Goal: Information Seeking & Learning: Learn about a topic

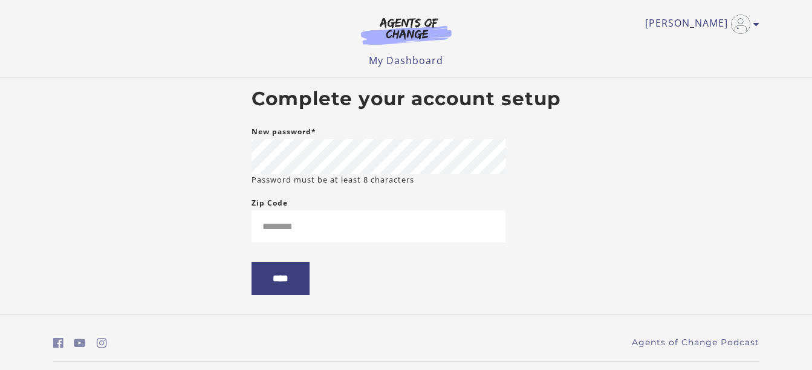
click at [363, 321] on footer "Agents of Change Podcast © 2022 Agents of Change LLC" at bounding box center [406, 358] width 812 height 88
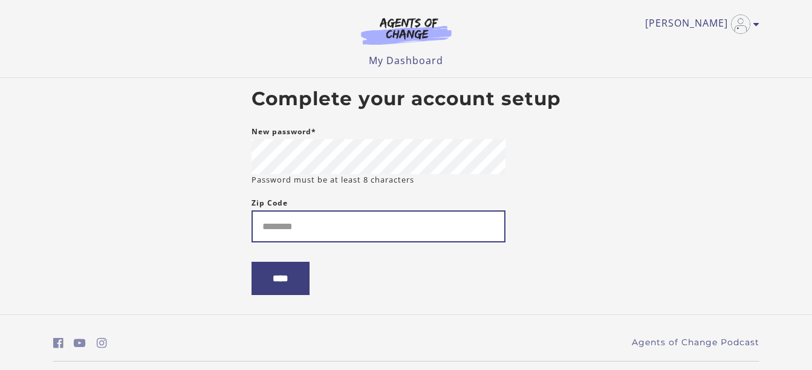
click at [286, 219] on input "Zip Code" at bounding box center [378, 226] width 254 height 32
type input "*****"
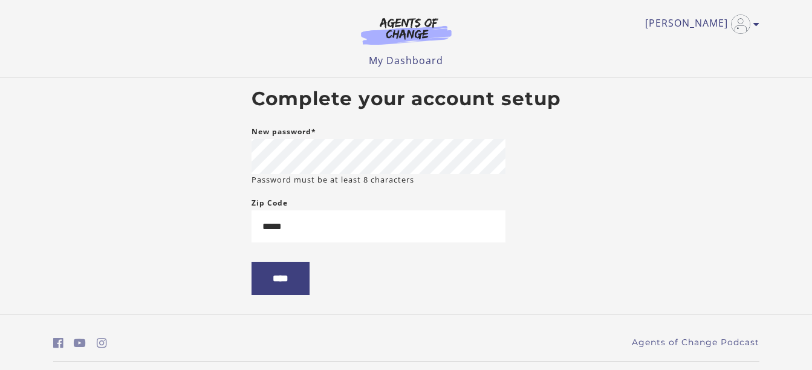
click at [274, 300] on form "New password* Password must be at least 8 characters Zip Code ***** ****" at bounding box center [378, 219] width 254 height 189
click at [285, 274] on input "****" at bounding box center [280, 278] width 58 height 33
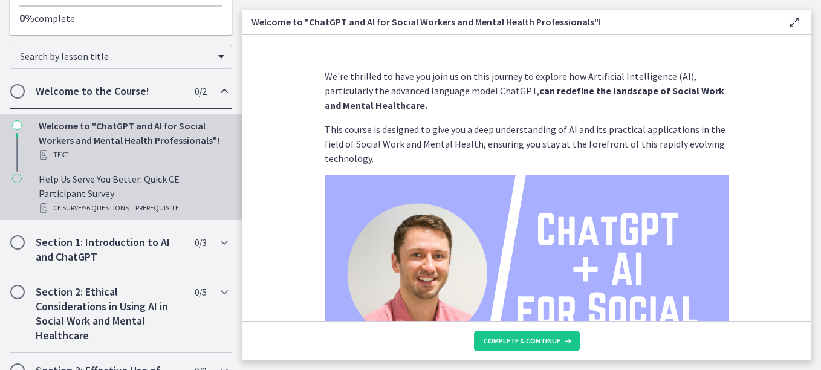
scroll to position [242, 0]
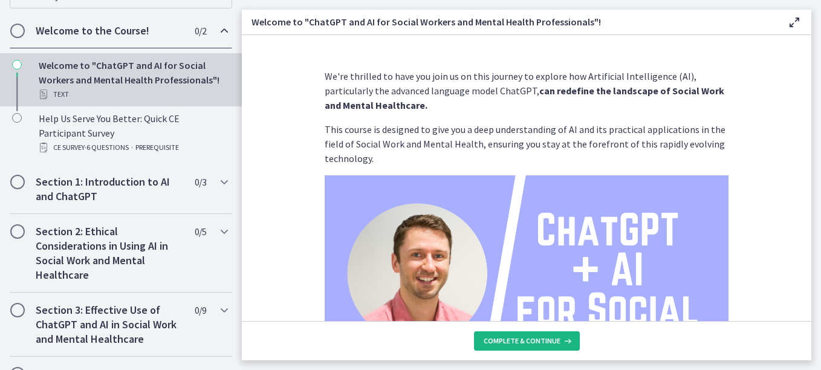
click at [525, 343] on span "Complete & continue" at bounding box center [522, 341] width 77 height 10
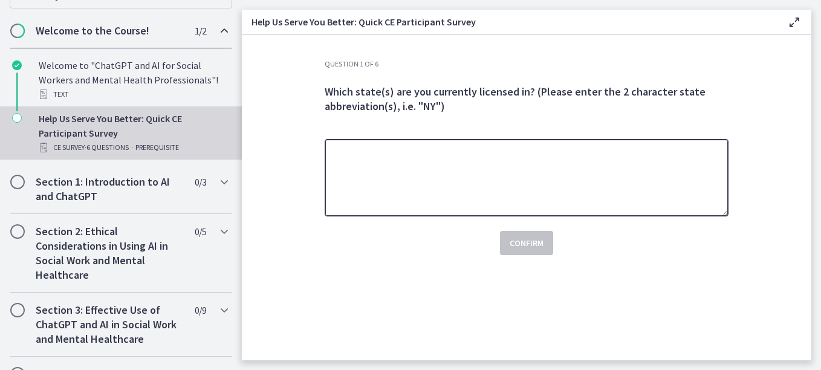
click at [345, 159] on textarea at bounding box center [527, 177] width 404 height 77
type textarea "*********"
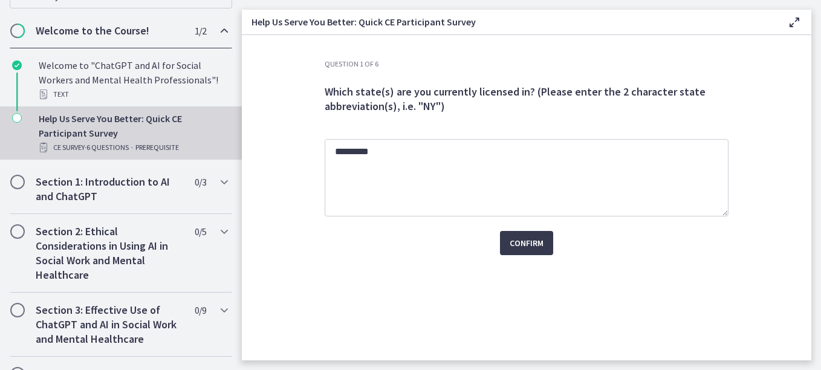
click at [603, 272] on div "Question 1 of 6 Which state(s) are you currently licensed in? (Please enter the…" at bounding box center [526, 209] width 423 height 301
click at [530, 244] on span "Confirm" at bounding box center [527, 243] width 34 height 15
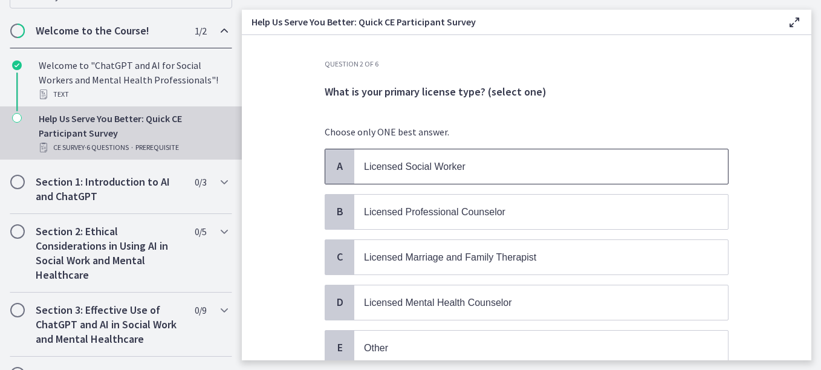
click at [495, 159] on p "Licensed Social Worker" at bounding box center [529, 166] width 330 height 15
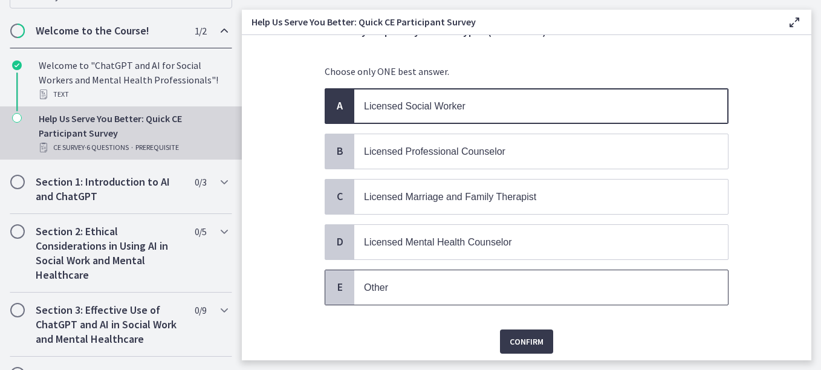
scroll to position [102, 0]
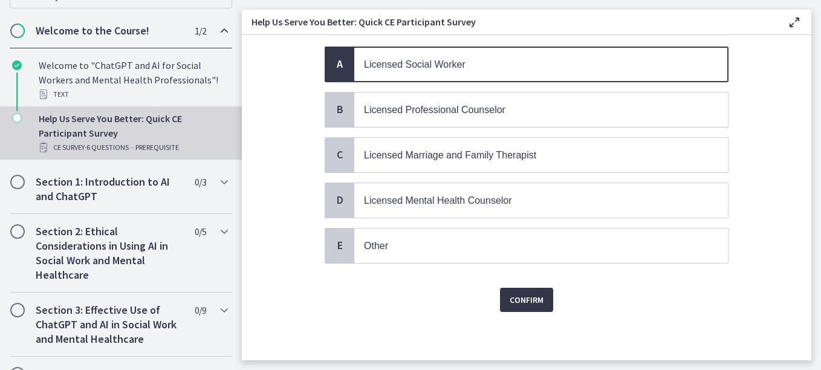
drag, startPoint x: 529, startPoint y: 290, endPoint x: 526, endPoint y: 295, distance: 6.2
click at [526, 295] on button "Confirm" at bounding box center [526, 300] width 53 height 24
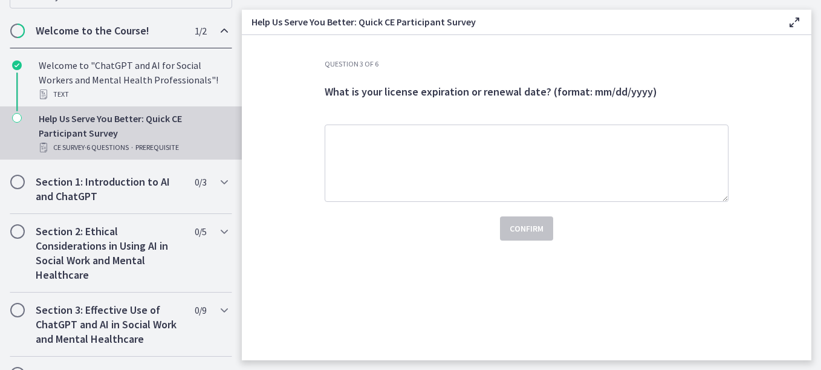
scroll to position [0, 0]
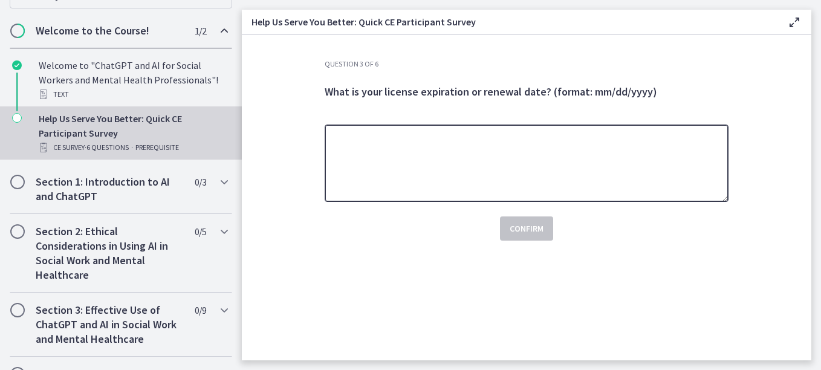
click at [385, 151] on textarea at bounding box center [527, 163] width 404 height 77
type textarea "**********"
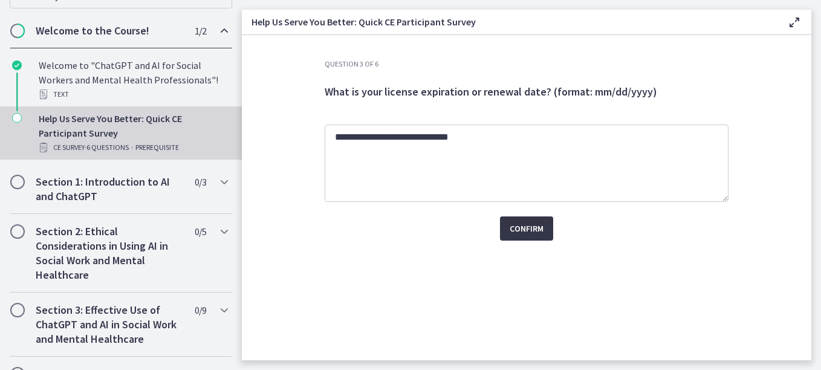
click at [523, 222] on button "Confirm" at bounding box center [526, 228] width 53 height 24
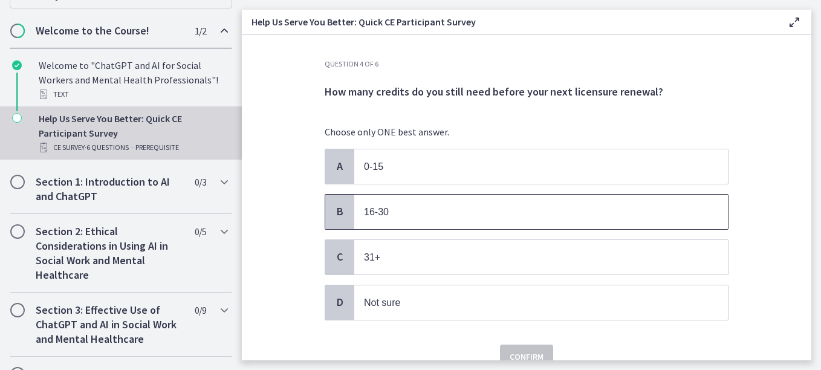
click at [514, 216] on p "16-30" at bounding box center [529, 211] width 330 height 15
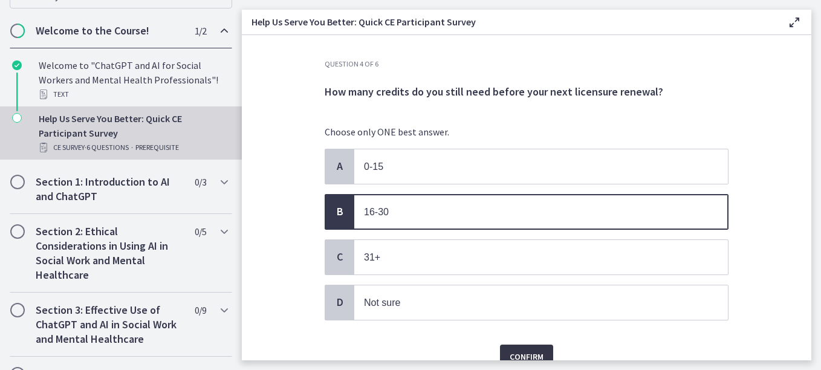
click at [522, 348] on button "Confirm" at bounding box center [526, 357] width 53 height 24
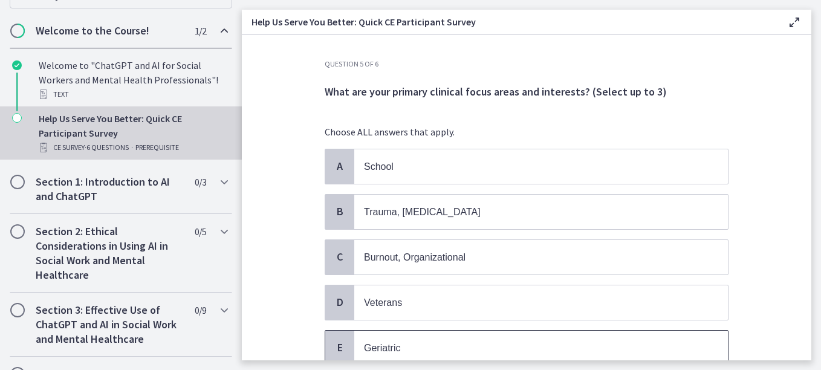
scroll to position [60, 0]
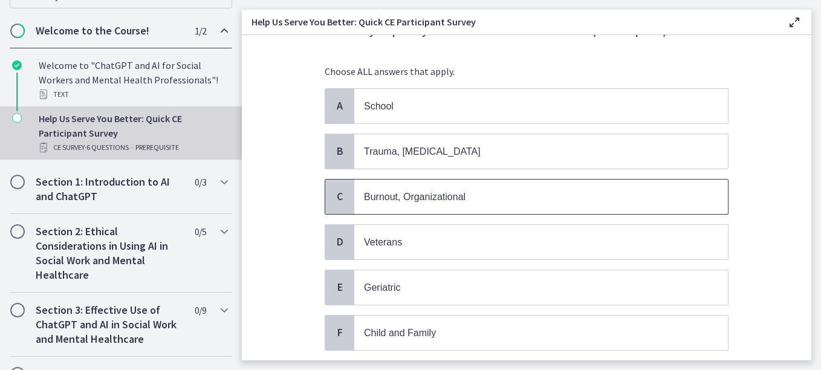
click at [476, 204] on p "Burnout, Organizational" at bounding box center [529, 196] width 330 height 15
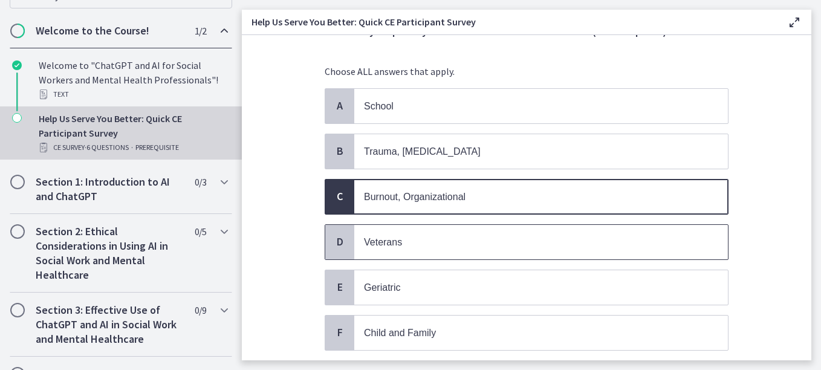
click at [479, 241] on p "Veterans" at bounding box center [529, 242] width 330 height 15
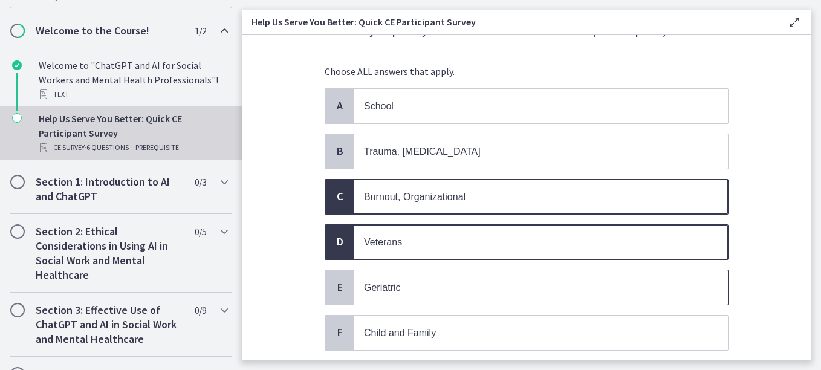
click at [480, 286] on p "Geriatric" at bounding box center [529, 287] width 330 height 15
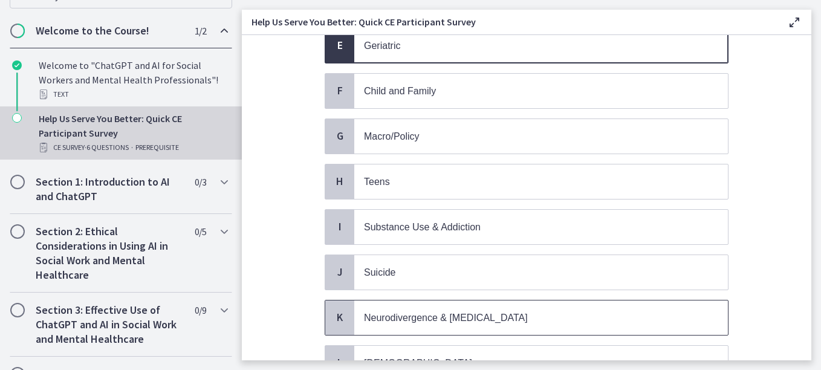
scroll to position [363, 0]
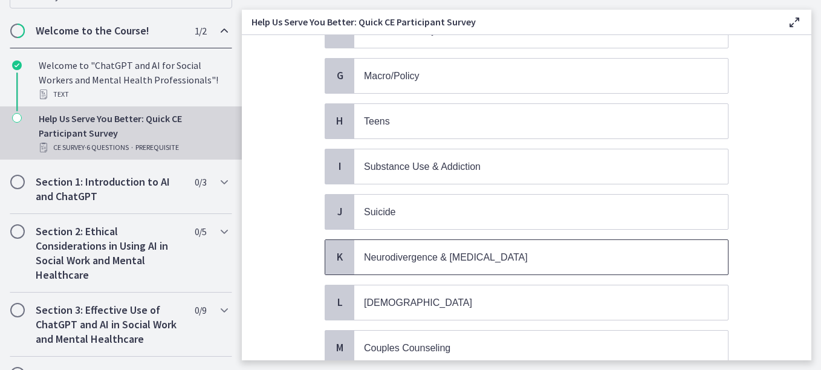
click at [511, 255] on span "Neurodivergence & [MEDICAL_DATA]" at bounding box center [446, 257] width 164 height 10
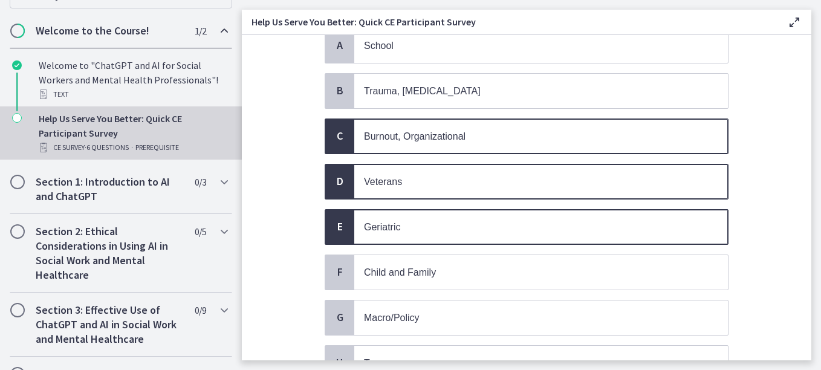
scroll to position [60, 0]
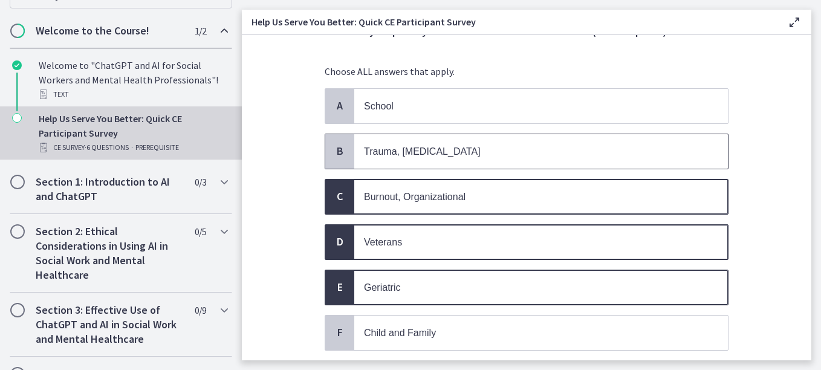
click at [456, 155] on p "Trauma, [MEDICAL_DATA]" at bounding box center [529, 151] width 330 height 15
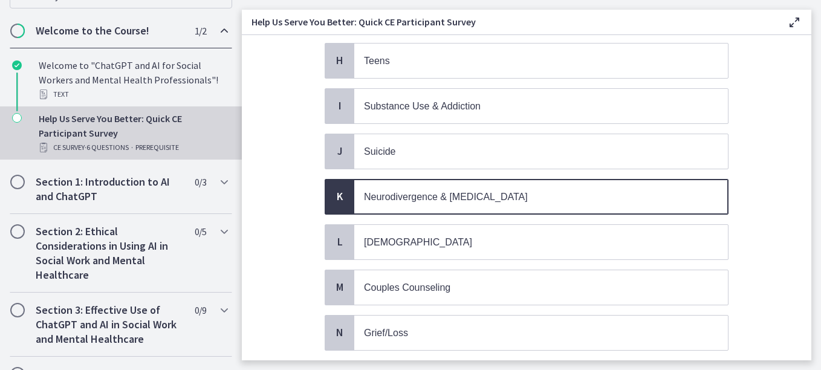
scroll to position [484, 0]
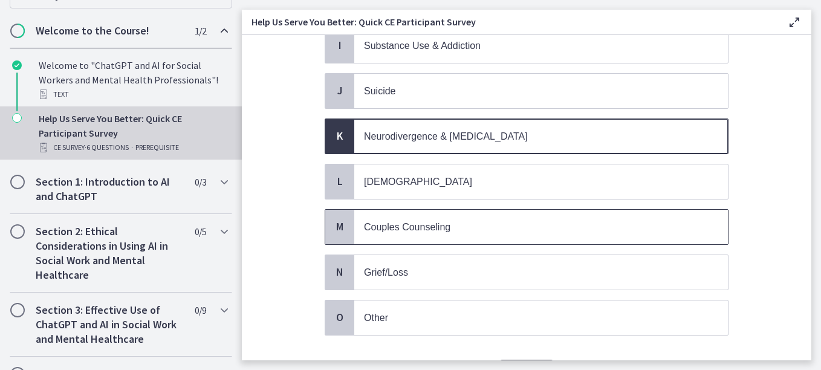
click at [335, 234] on div "M" at bounding box center [339, 227] width 29 height 34
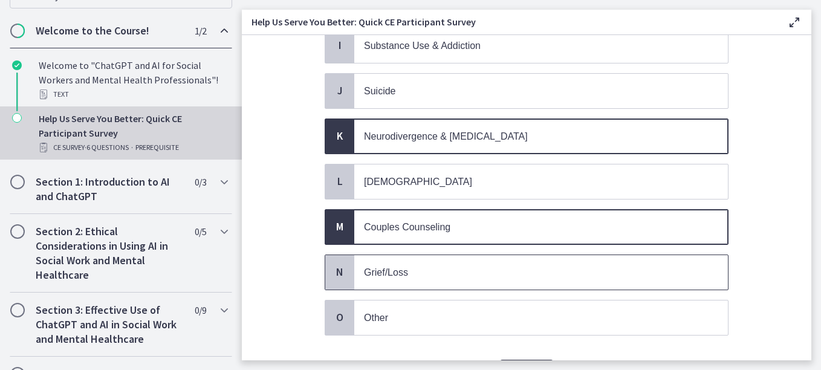
click at [332, 265] on span "N" at bounding box center [339, 272] width 15 height 15
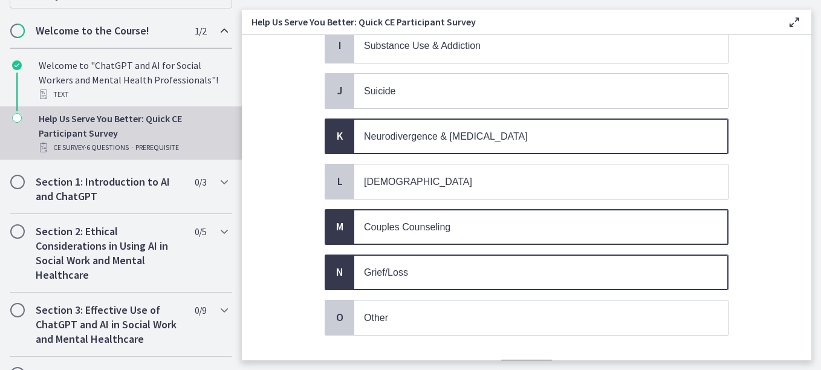
scroll to position [544, 0]
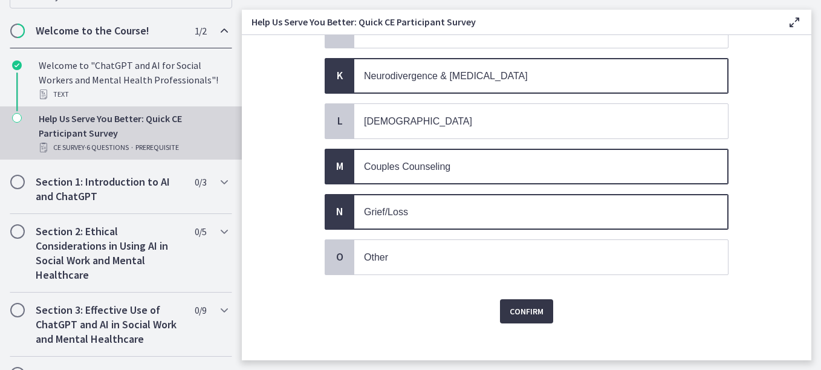
click at [520, 309] on span "Confirm" at bounding box center [527, 311] width 34 height 15
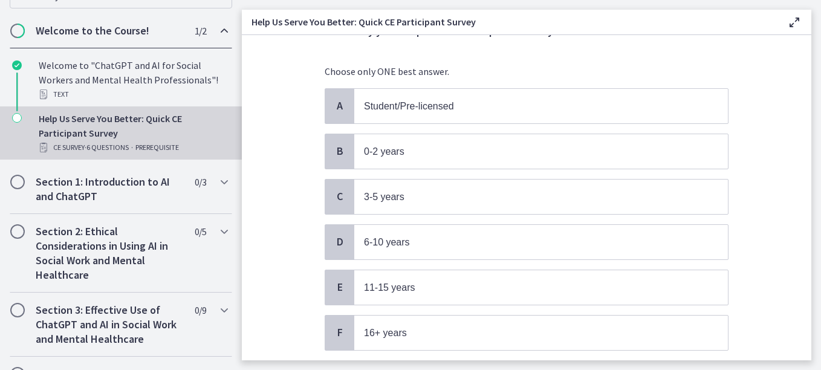
scroll to position [121, 0]
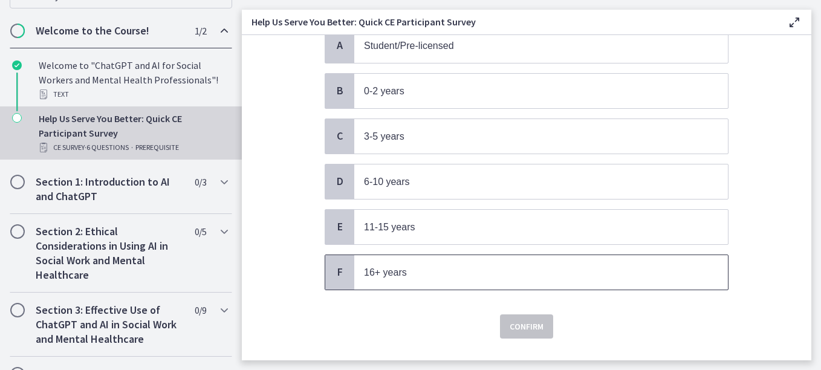
click at [459, 274] on p "16+ years" at bounding box center [529, 272] width 330 height 15
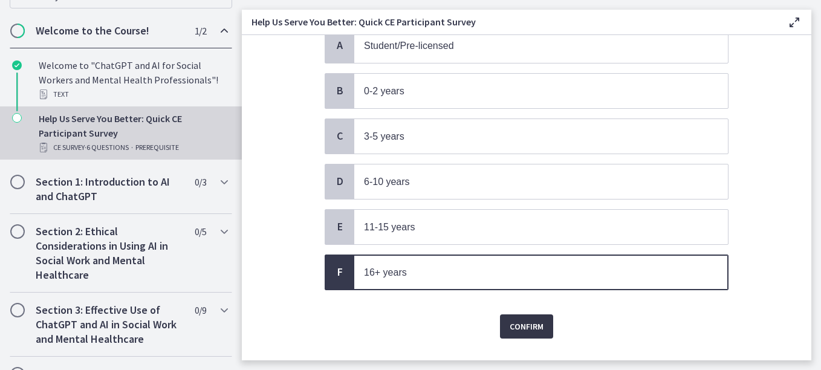
click at [511, 332] on span "Confirm" at bounding box center [527, 326] width 34 height 15
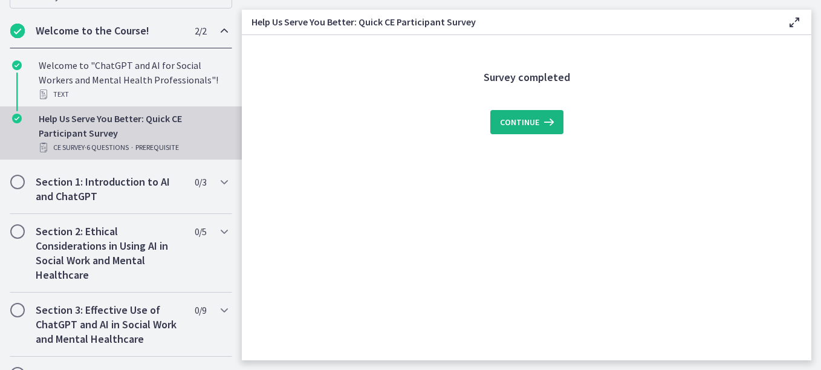
scroll to position [0, 0]
click at [514, 129] on span "Continue" at bounding box center [519, 122] width 39 height 15
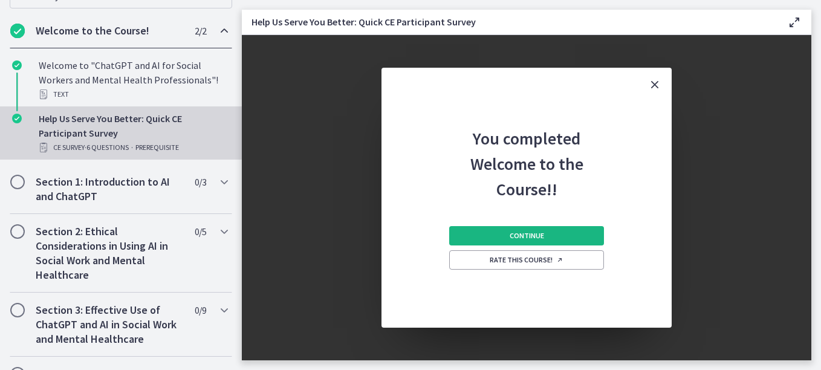
click at [514, 235] on span "Continue" at bounding box center [527, 236] width 34 height 10
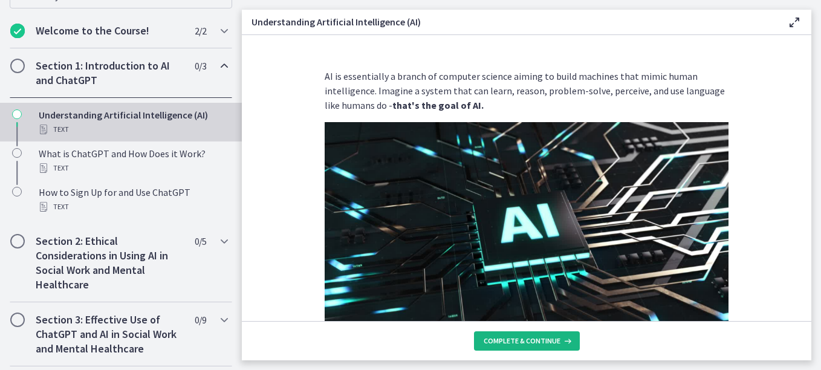
click at [515, 344] on span "Complete & continue" at bounding box center [522, 341] width 77 height 10
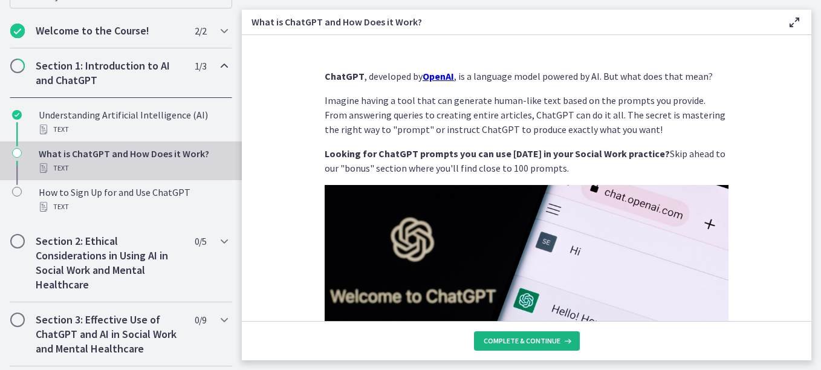
click at [560, 338] on icon at bounding box center [566, 341] width 12 height 10
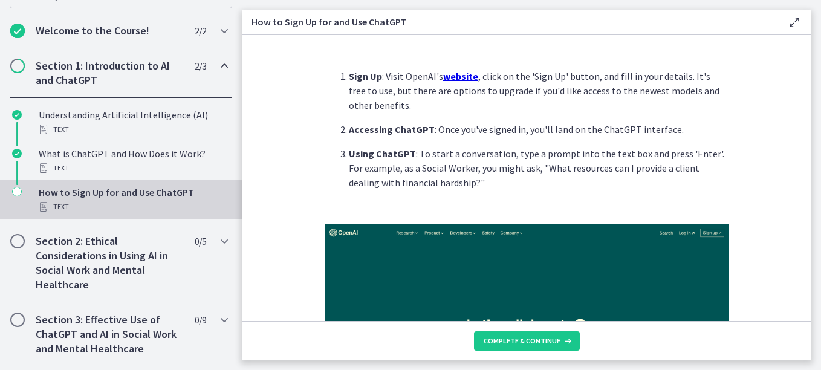
click at [451, 75] on u "website" at bounding box center [460, 76] width 35 height 12
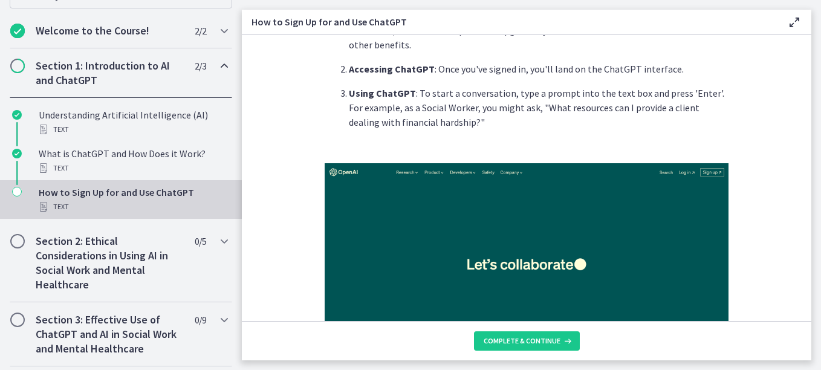
scroll to position [121, 0]
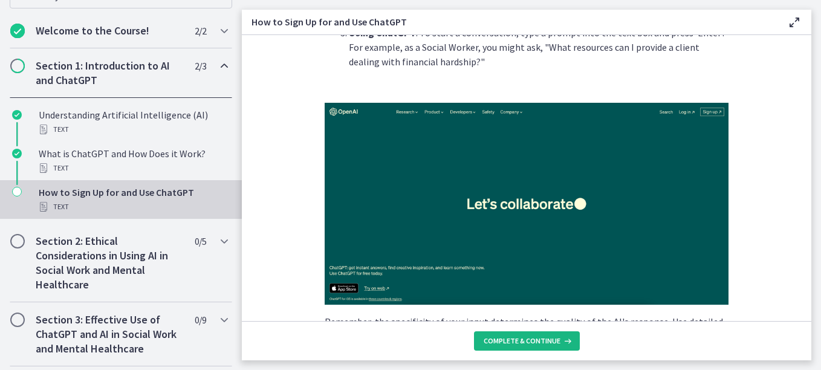
click at [517, 344] on span "Complete & continue" at bounding box center [522, 341] width 77 height 10
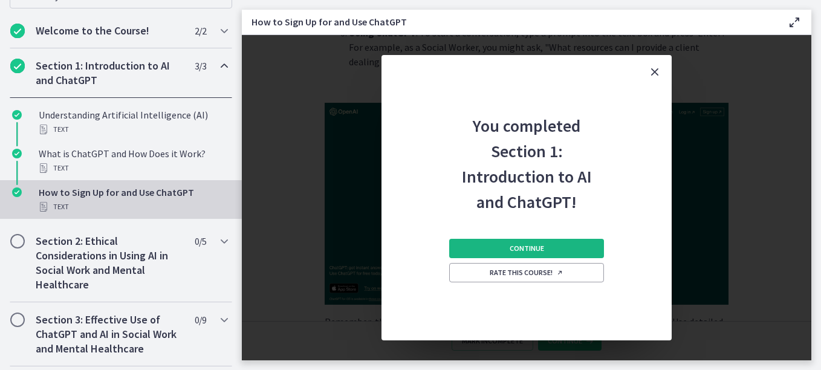
click at [525, 248] on span "Continue" at bounding box center [527, 249] width 34 height 10
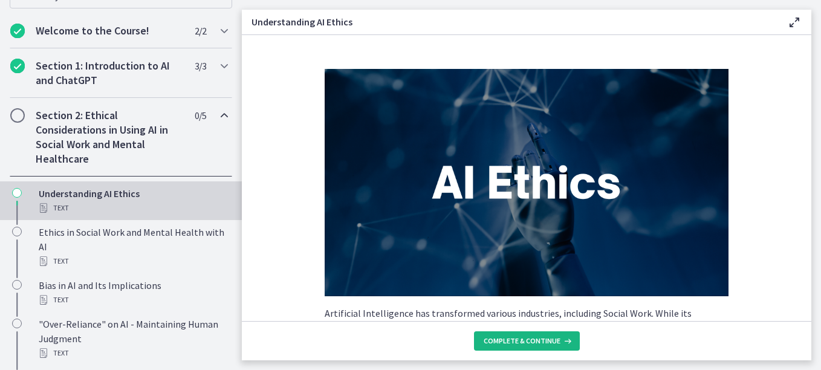
click at [513, 341] on span "Complete & continue" at bounding box center [522, 341] width 77 height 10
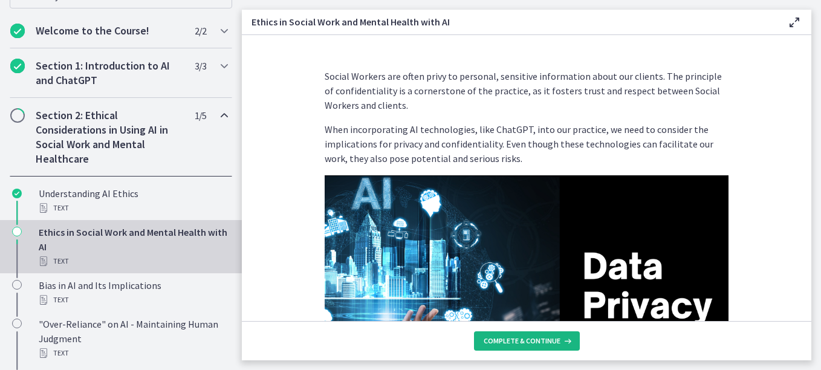
click at [526, 337] on span "Complete & continue" at bounding box center [522, 341] width 77 height 10
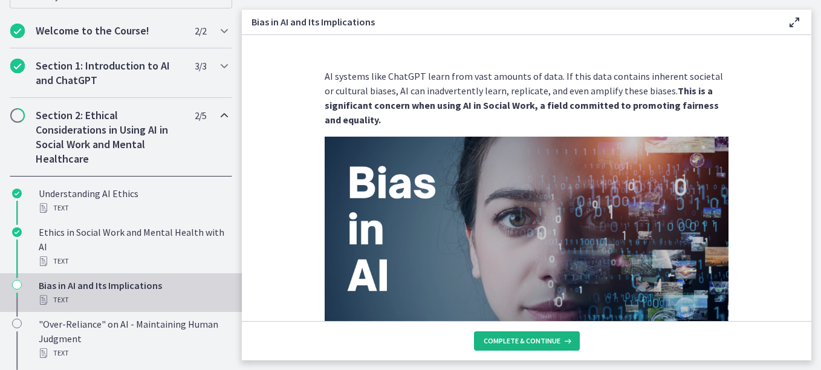
click at [521, 345] on span "Complete & continue" at bounding box center [522, 341] width 77 height 10
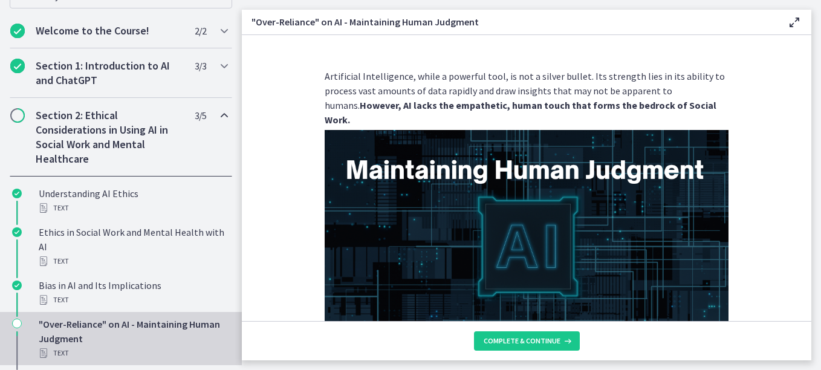
click at [561, 255] on img at bounding box center [527, 243] width 404 height 227
drag, startPoint x: 537, startPoint y: 338, endPoint x: 536, endPoint y: 332, distance: 6.1
click at [536, 337] on span "Complete & continue" at bounding box center [522, 341] width 77 height 10
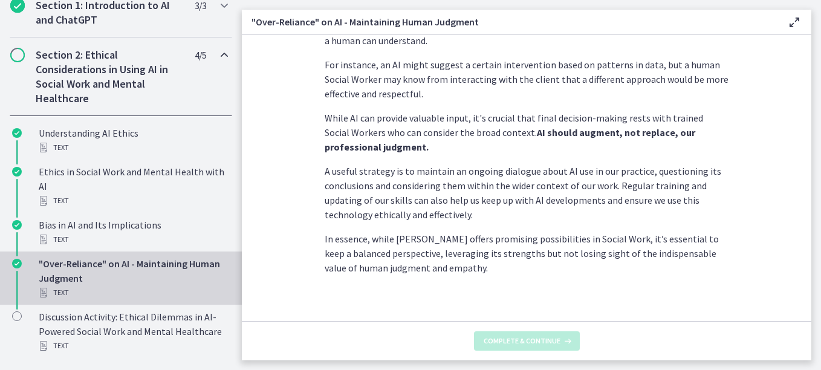
scroll to position [375, 0]
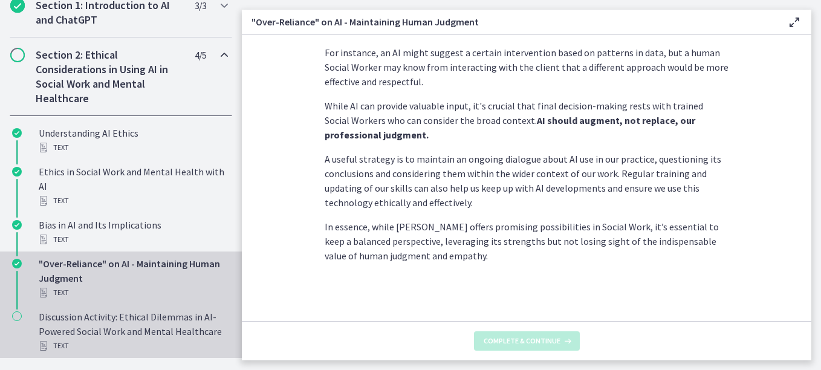
click at [149, 332] on div "Discussion Activity: Ethical Dilemmas in AI-Powered Social Work and Mental Heal…" at bounding box center [133, 331] width 189 height 44
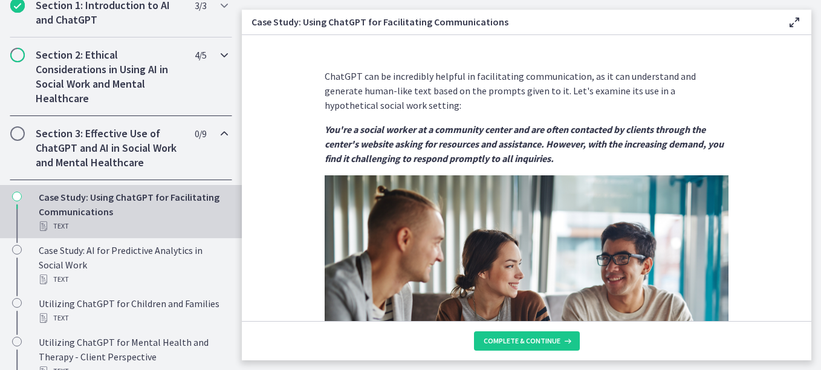
click at [152, 88] on h2 "Section 2: Ethical Considerations in Using AI in Social Work and Mental Healthc…" at bounding box center [109, 77] width 147 height 58
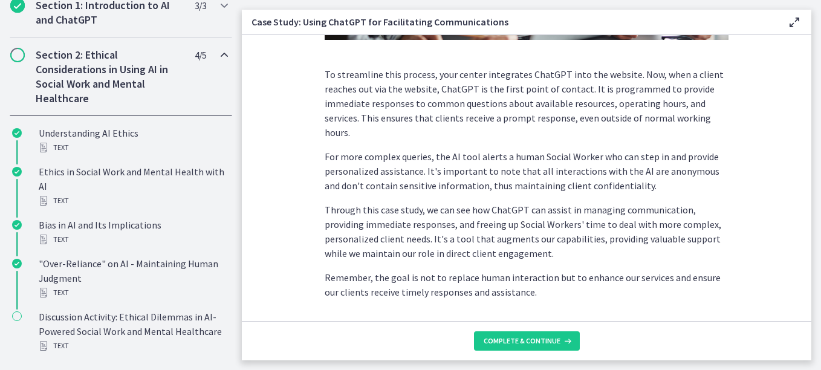
scroll to position [384, 0]
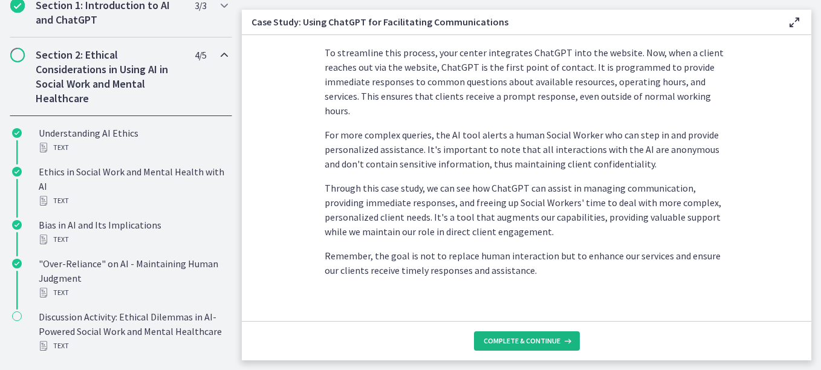
click at [528, 345] on span "Complete & continue" at bounding box center [522, 341] width 77 height 10
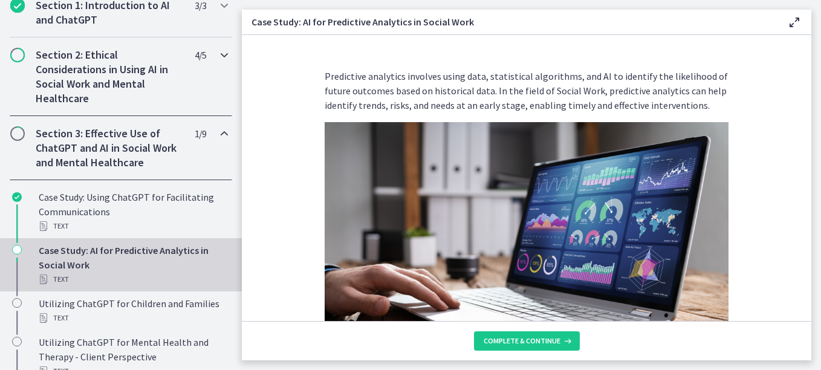
click at [95, 68] on h2 "Section 2: Ethical Considerations in Using AI in Social Work and Mental Healthc…" at bounding box center [109, 77] width 147 height 58
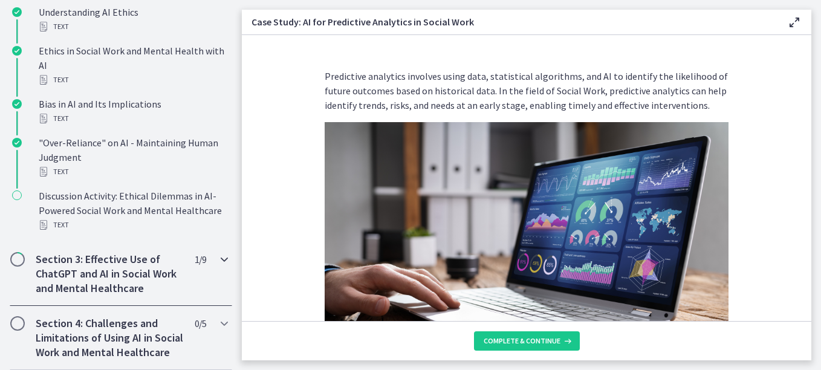
scroll to position [484, 0]
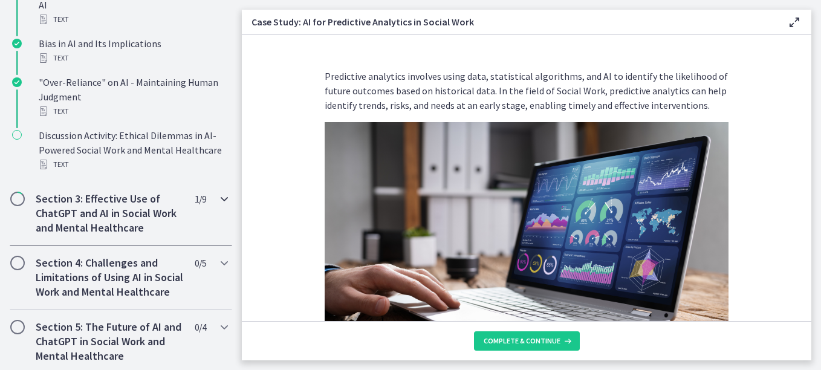
click at [130, 204] on h2 "Section 3: Effective Use of ChatGPT and AI in Social Work and Mental Healthcare" at bounding box center [109, 214] width 147 height 44
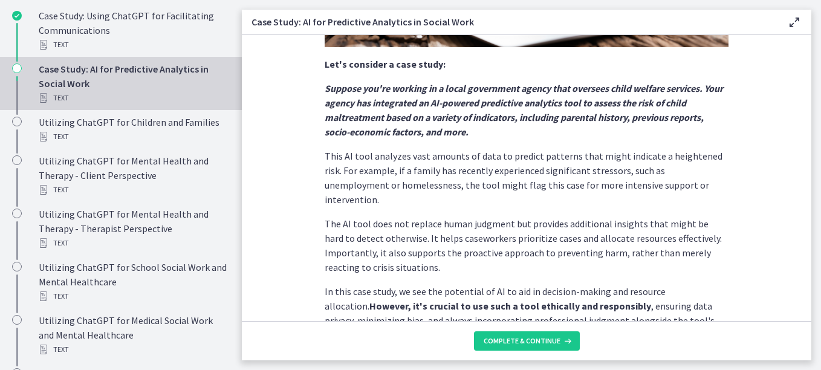
scroll to position [352, 0]
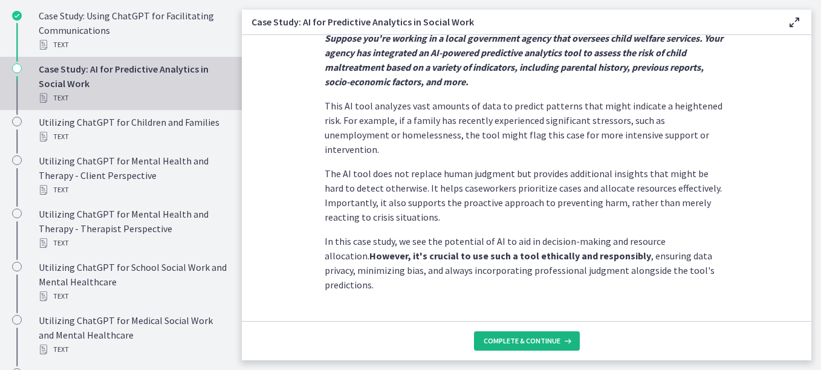
click at [509, 346] on button "Complete & continue" at bounding box center [527, 340] width 106 height 19
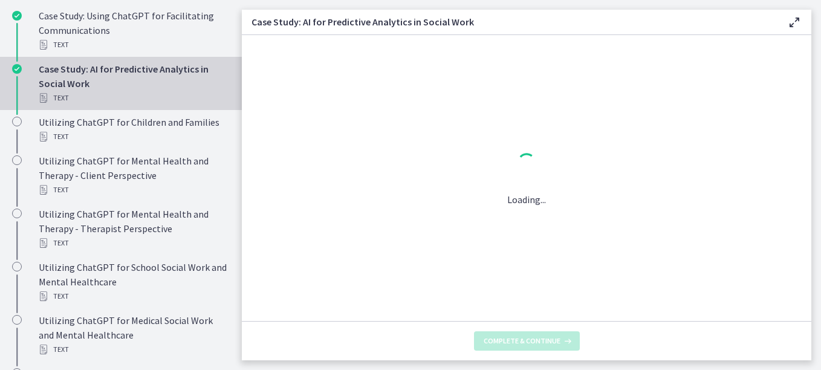
scroll to position [0, 0]
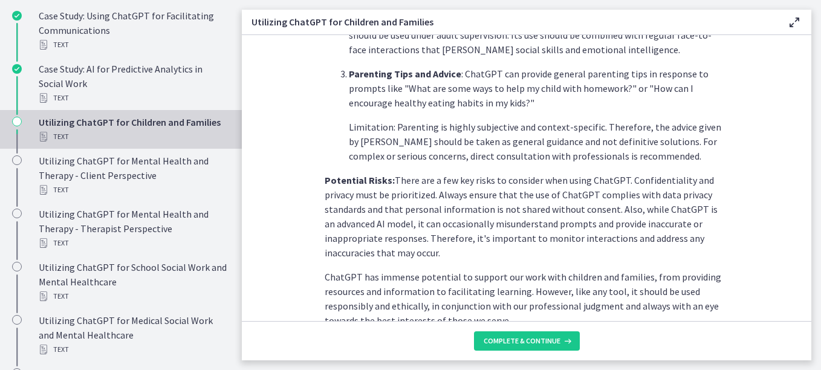
scroll to position [604, 0]
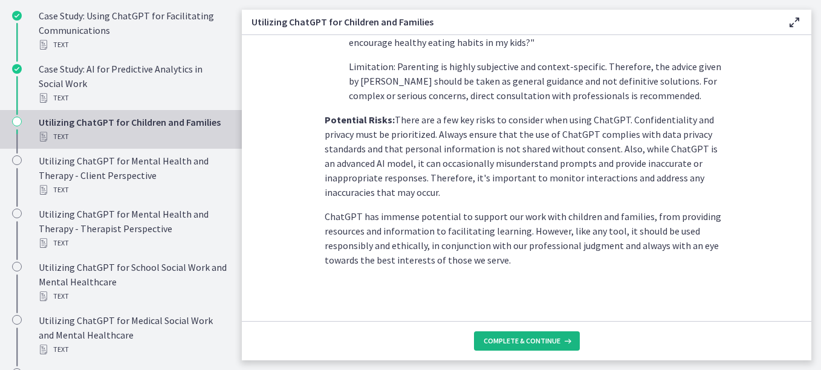
click at [525, 342] on span "Complete & continue" at bounding box center [522, 341] width 77 height 10
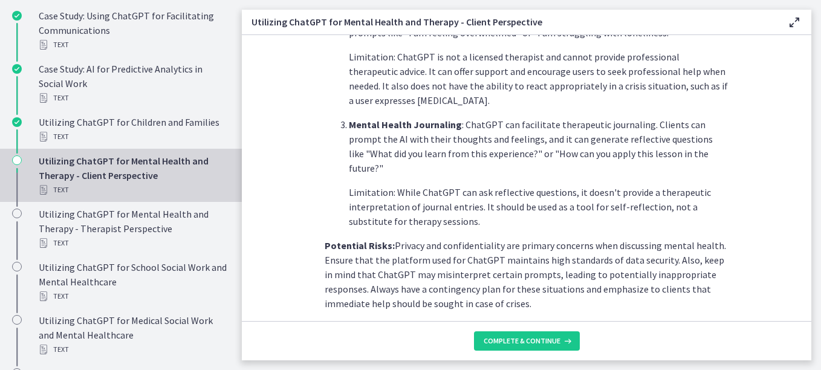
scroll to position [544, 0]
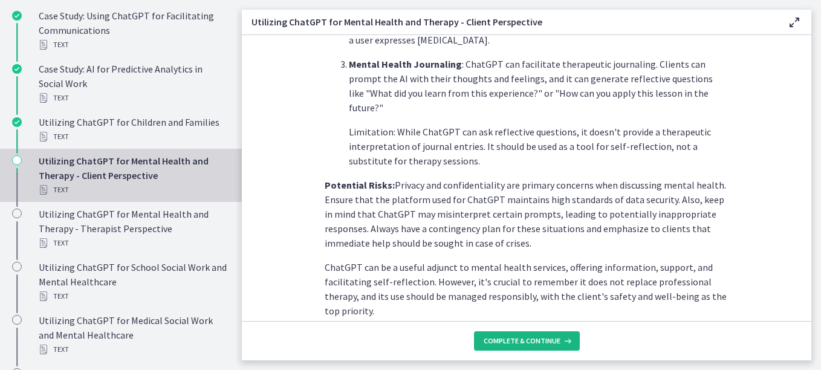
click at [531, 344] on span "Complete & continue" at bounding box center [522, 341] width 77 height 10
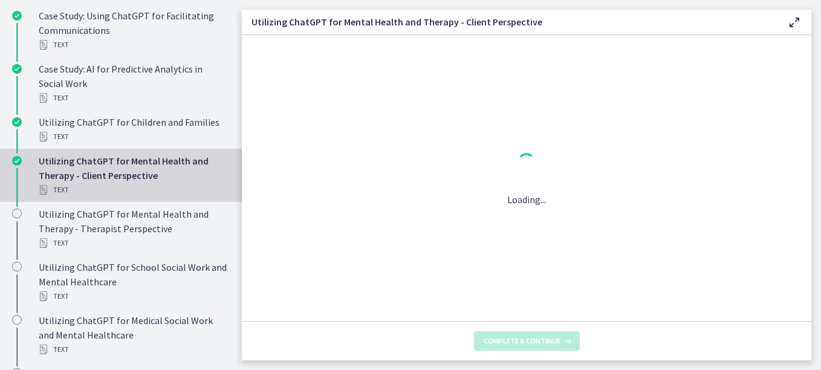
scroll to position [0, 0]
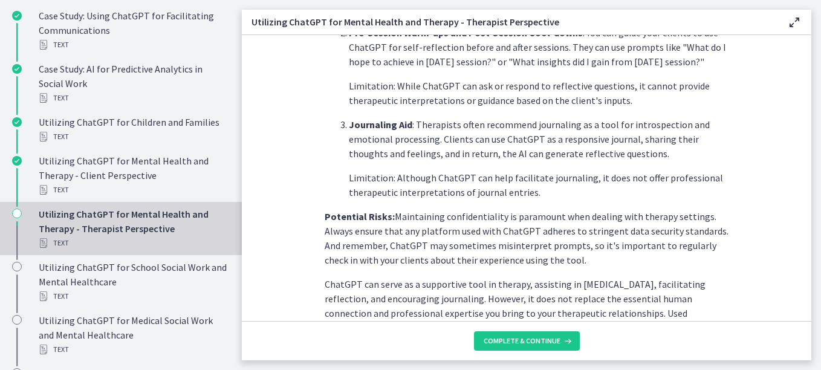
scroll to position [544, 0]
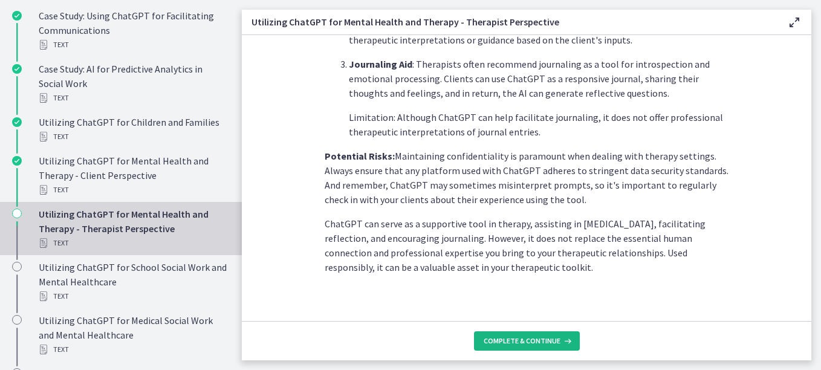
click at [535, 345] on span "Complete & continue" at bounding box center [522, 341] width 77 height 10
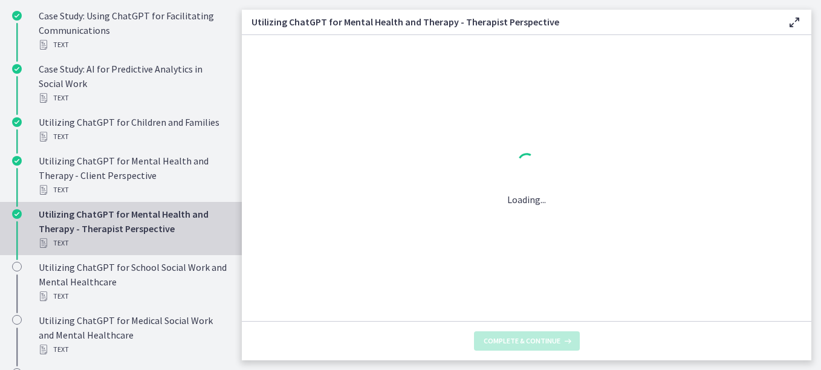
scroll to position [0, 0]
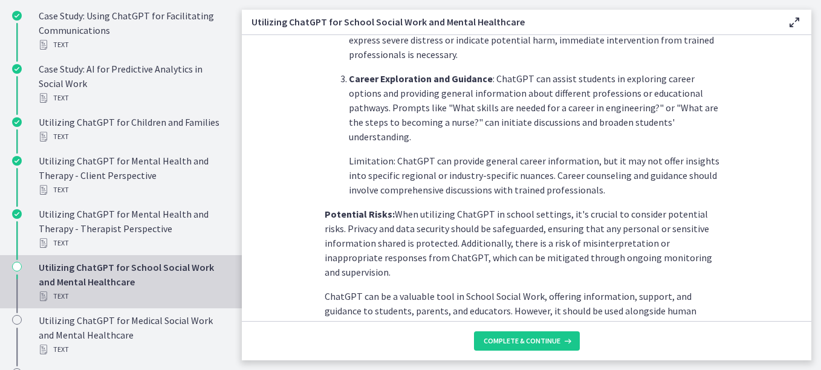
scroll to position [604, 0]
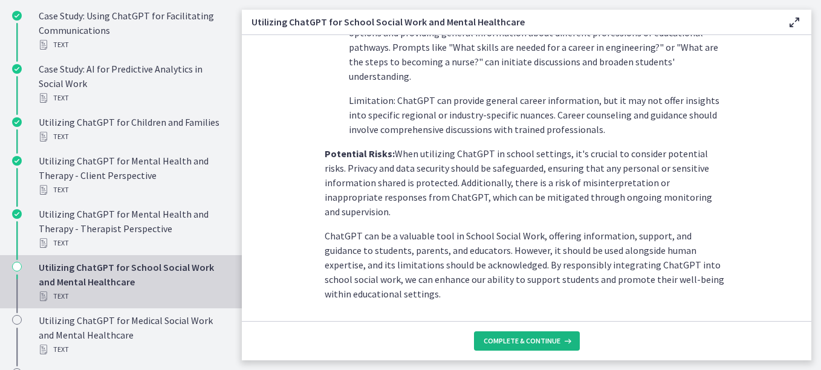
click at [540, 342] on span "Complete & continue" at bounding box center [522, 341] width 77 height 10
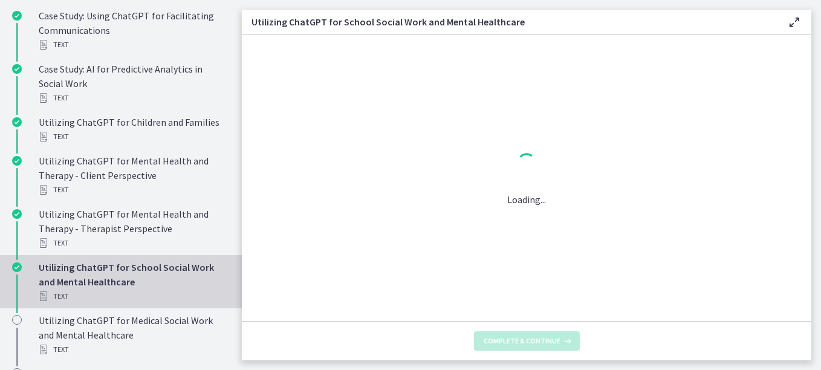
scroll to position [0, 0]
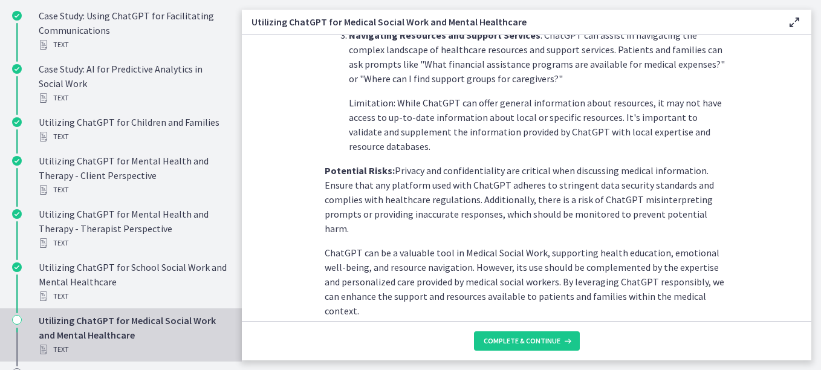
scroll to position [570, 0]
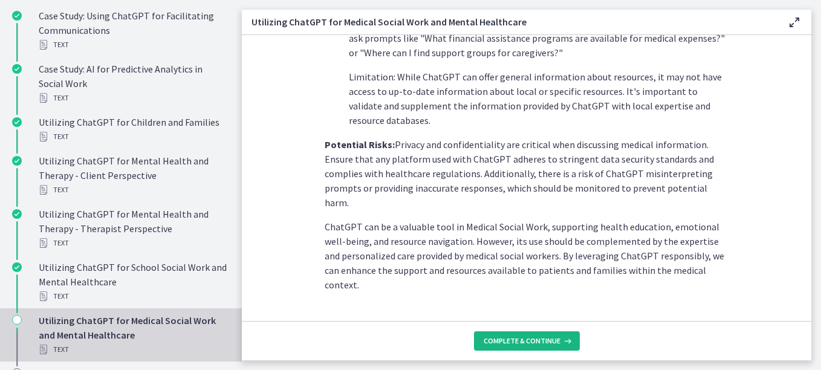
click at [523, 344] on span "Complete & continue" at bounding box center [522, 341] width 77 height 10
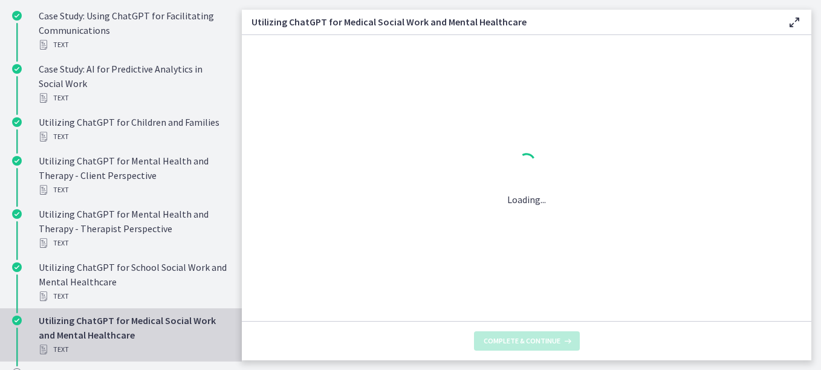
scroll to position [0, 0]
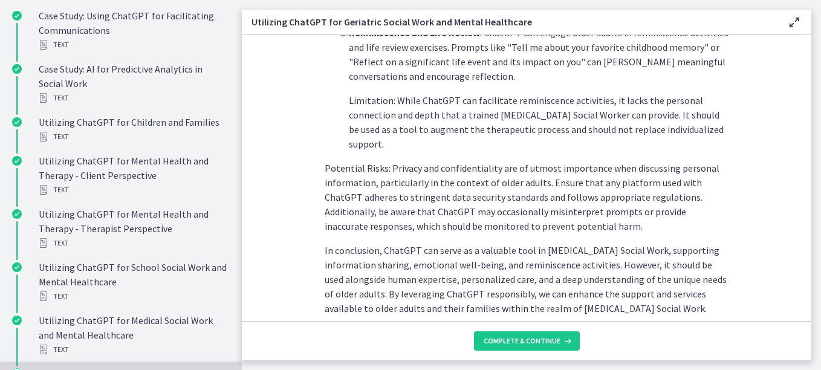
scroll to position [628, 0]
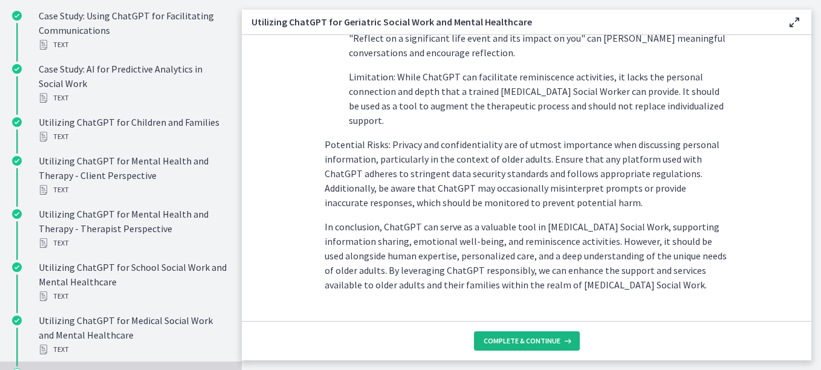
click at [535, 341] on span "Complete & continue" at bounding box center [522, 341] width 77 height 10
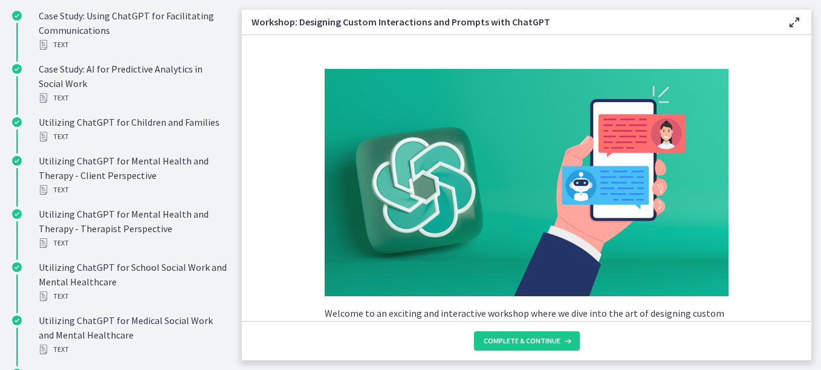
scroll to position [60, 0]
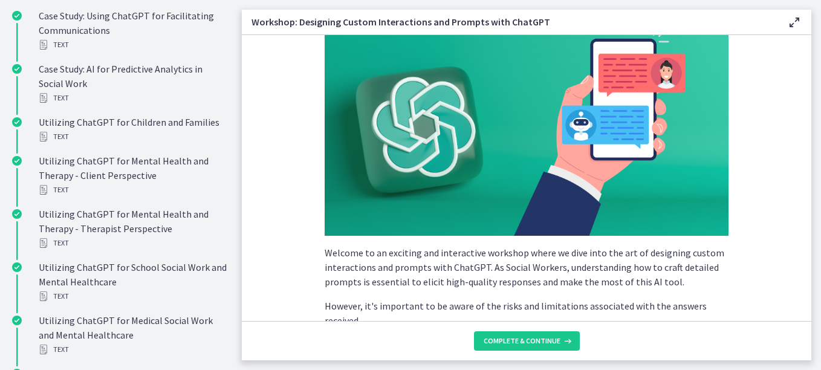
drag, startPoint x: 687, startPoint y: 305, endPoint x: 774, endPoint y: 65, distance: 255.5
click at [774, 65] on section "Welcome to an exciting and interactive workshop where we dive into the art of d…" at bounding box center [526, 178] width 569 height 286
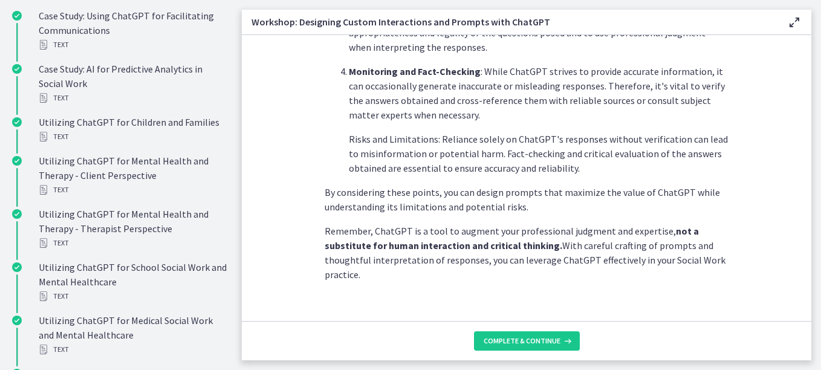
scroll to position [730, 0]
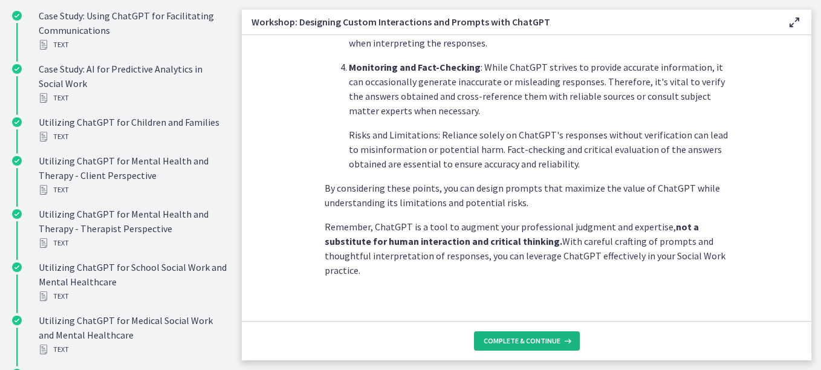
click at [526, 339] on span "Complete & continue" at bounding box center [522, 341] width 77 height 10
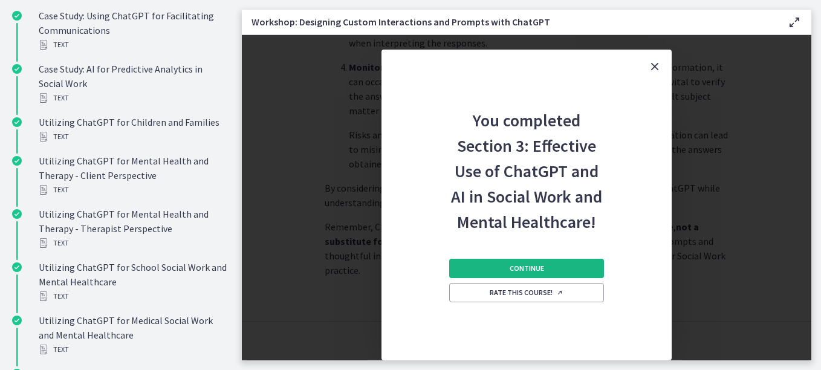
click at [530, 269] on span "Continue" at bounding box center [527, 269] width 34 height 10
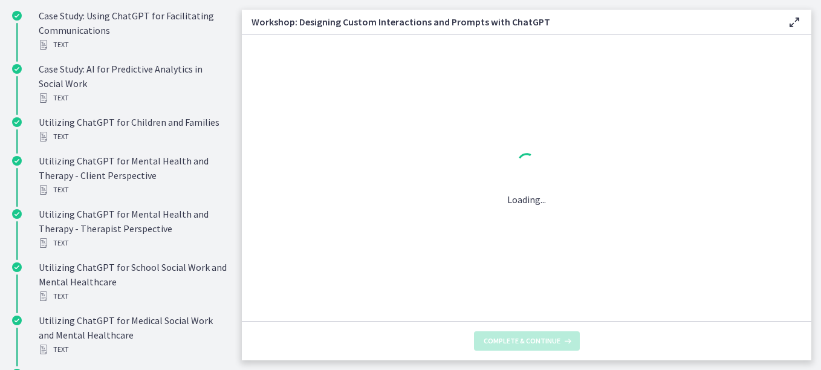
scroll to position [0, 0]
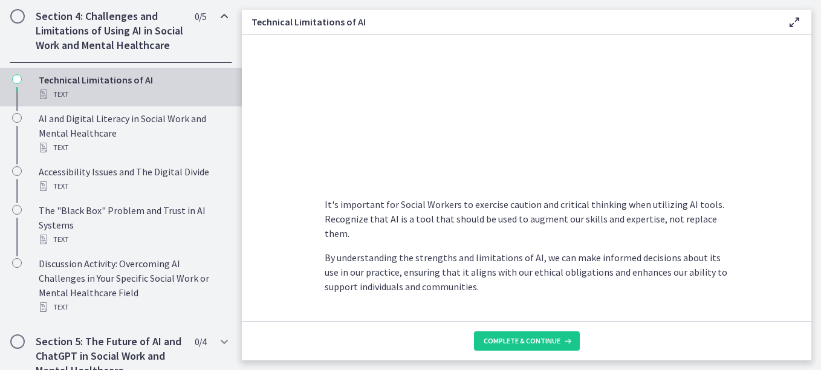
scroll to position [936, 0]
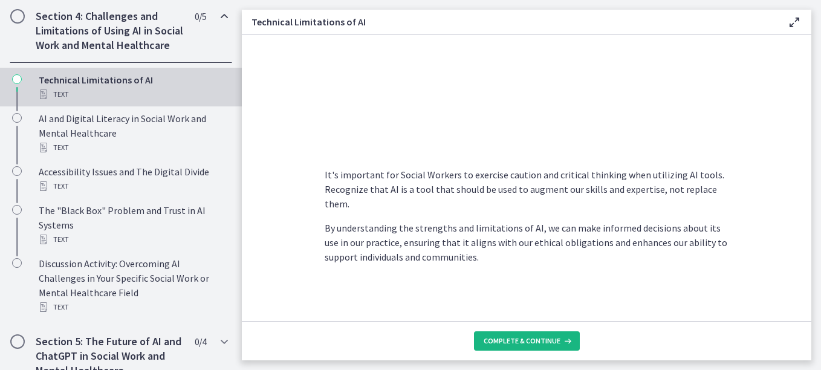
click at [517, 339] on span "Complete & continue" at bounding box center [522, 341] width 77 height 10
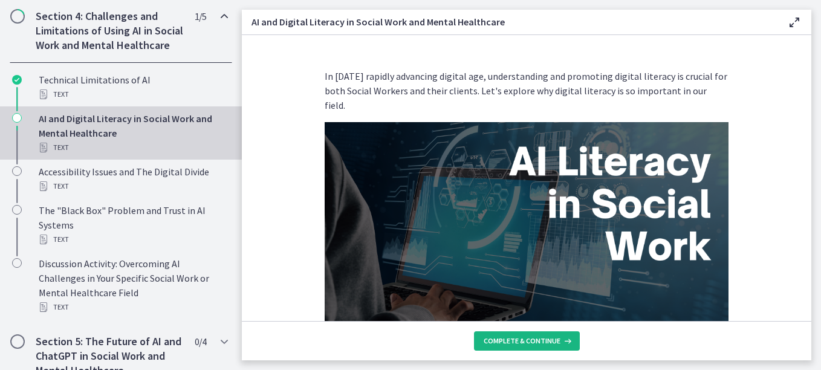
click at [534, 345] on span "Complete & continue" at bounding box center [522, 341] width 77 height 10
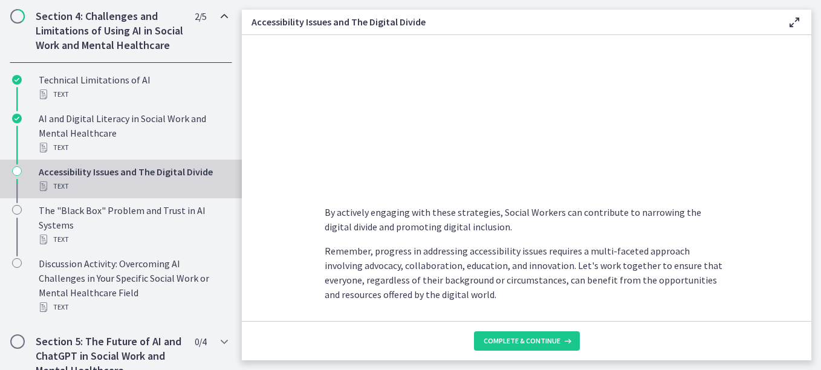
scroll to position [1008, 0]
